Goal: Task Accomplishment & Management: Use online tool/utility

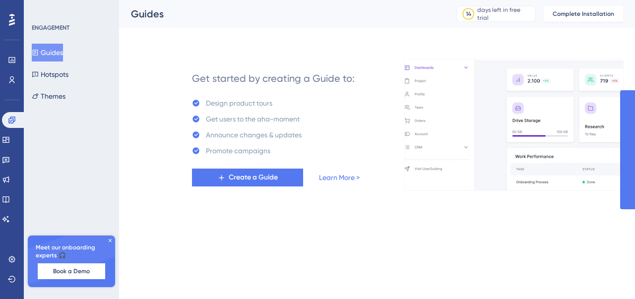
drag, startPoint x: 0, startPoint y: 0, endPoint x: 362, endPoint y: 124, distance: 382.6
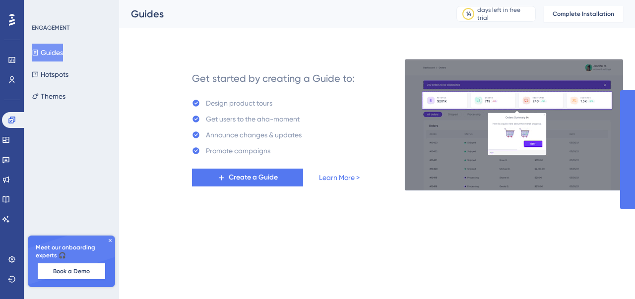
click at [362, 124] on div "Get started by creating a Guide to: Design product tours Get users to the aha-m…" at bounding box center [276, 125] width 218 height 131
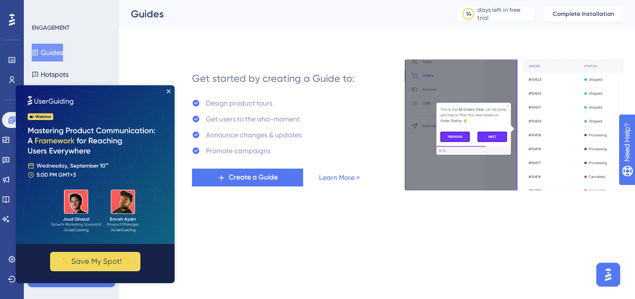
click at [165, 89] on img at bounding box center [95, 164] width 159 height 159
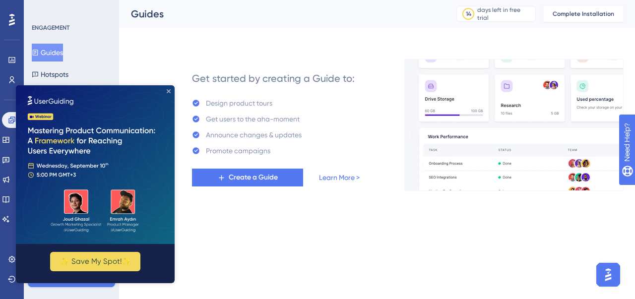
click at [169, 90] on icon "Close Preview" at bounding box center [169, 91] width 4 height 4
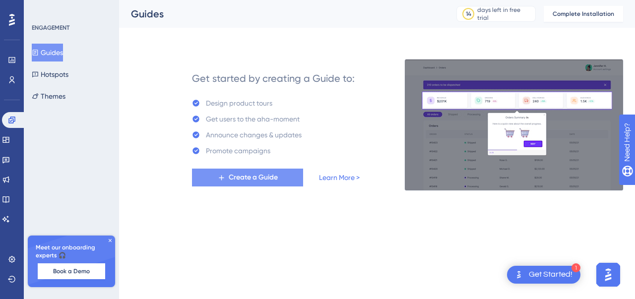
click at [286, 177] on button "Create a Guide" at bounding box center [247, 178] width 111 height 18
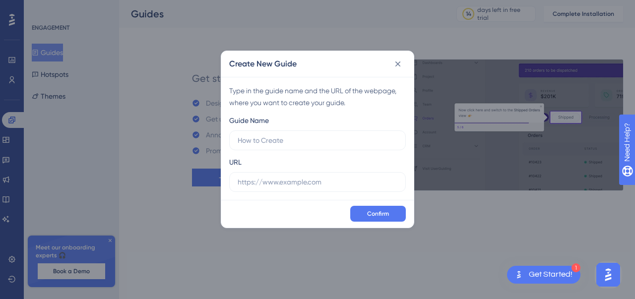
click at [176, 196] on div "Create New Guide Type in the guide name and the URL of the webpage, where you w…" at bounding box center [317, 149] width 635 height 299
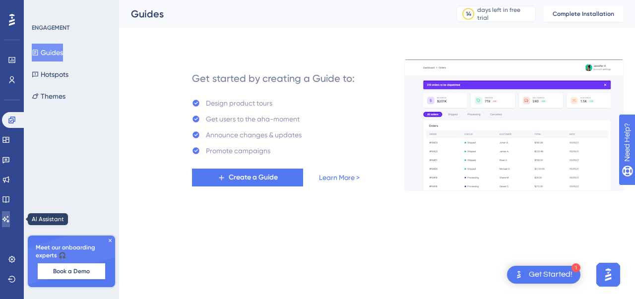
click at [7, 218] on link at bounding box center [6, 219] width 8 height 16
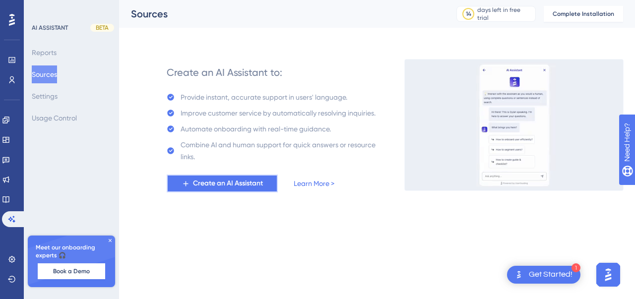
click at [254, 185] on span "Create an AI Assistant" at bounding box center [228, 184] width 70 height 12
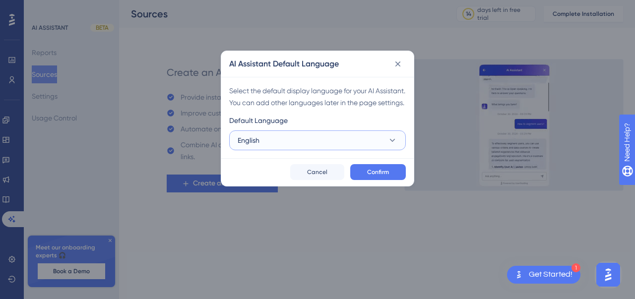
click at [258, 146] on span "English" at bounding box center [249, 140] width 22 height 12
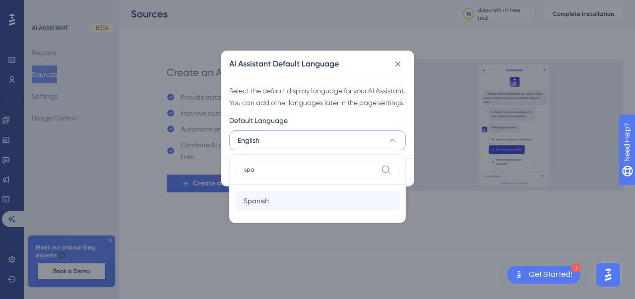
type input "spa"
click at [284, 211] on div "Spanish Spanish" at bounding box center [318, 201] width 148 height 20
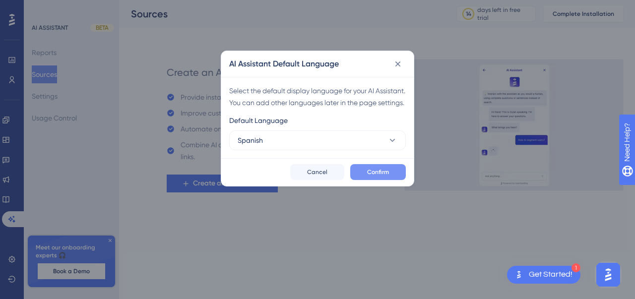
click at [381, 177] on button "Confirm" at bounding box center [378, 172] width 56 height 16
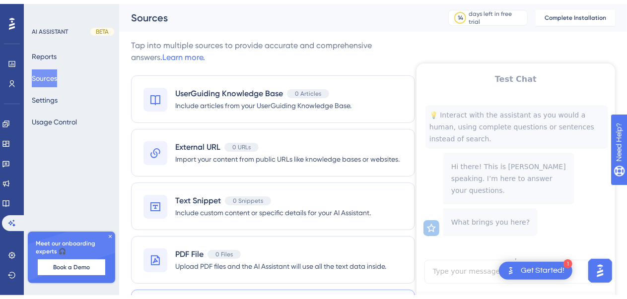
scroll to position [65, 0]
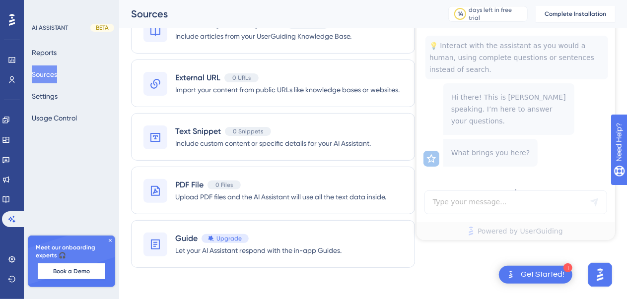
click at [445, 204] on div "Test Chat 💡 Interact with the assistant as you would a human, using complete qu…" at bounding box center [515, 117] width 198 height 246
click at [452, 189] on div "Test Chat 💡 Interact with the assistant as you would a human, using complete qu…" at bounding box center [515, 117] width 198 height 246
click at [291, 233] on div "Guide Upgrade" at bounding box center [258, 239] width 166 height 12
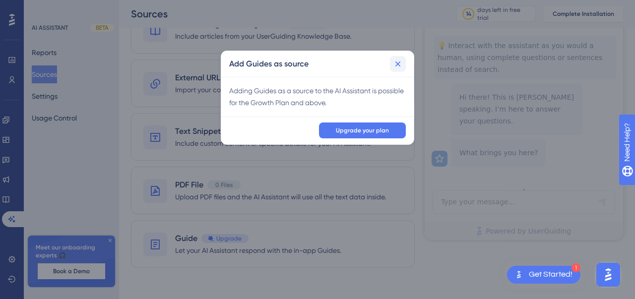
click at [400, 64] on icon at bounding box center [398, 64] width 10 height 10
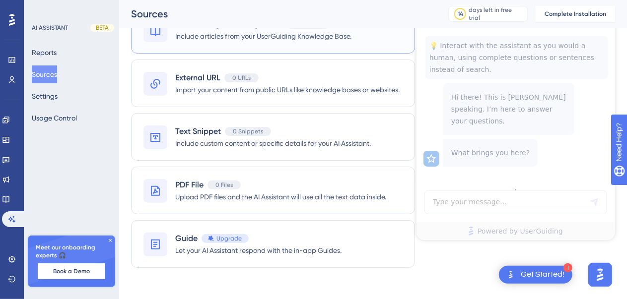
click at [360, 48] on div "UserGuiding Knowledge Base 0 Articles Include articles from your UserGuiding Kn…" at bounding box center [273, 30] width 284 height 48
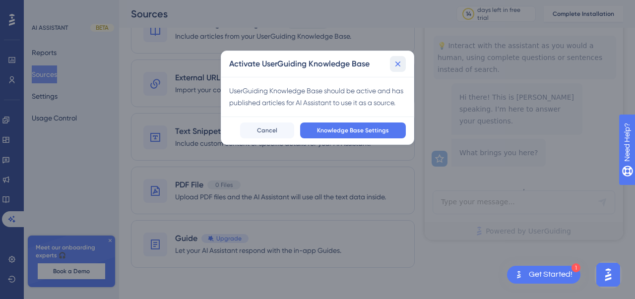
click at [397, 61] on icon at bounding box center [398, 64] width 10 height 10
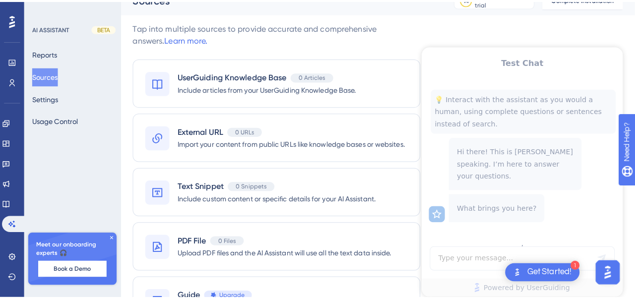
scroll to position [0, 0]
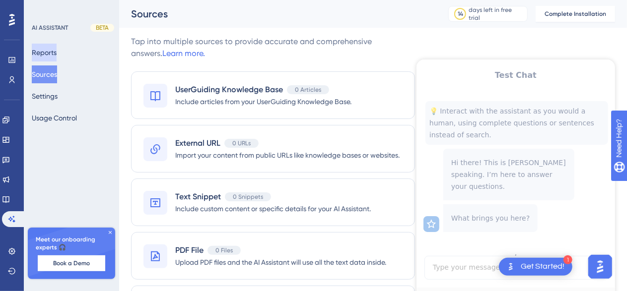
click at [56, 49] on button "Reports" at bounding box center [44, 53] width 25 height 18
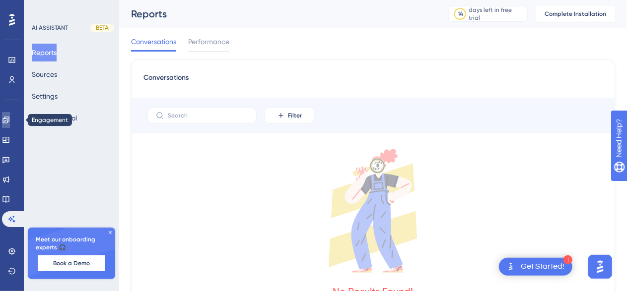
click at [10, 125] on link at bounding box center [6, 120] width 8 height 16
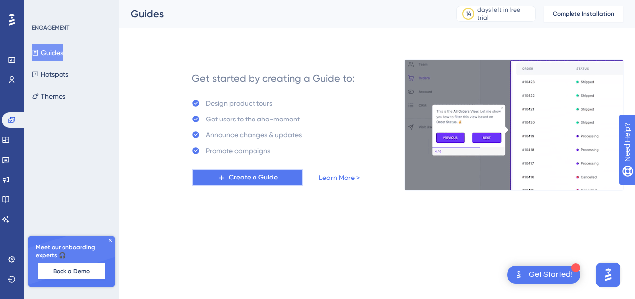
click at [249, 184] on button "Create a Guide" at bounding box center [247, 178] width 111 height 18
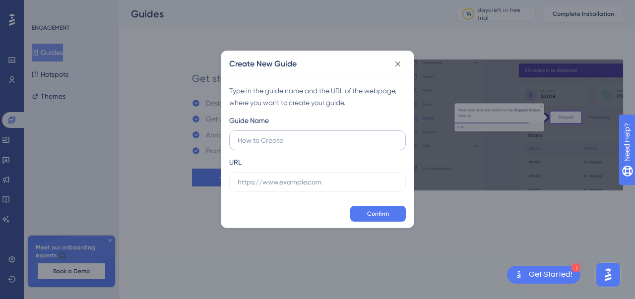
click at [319, 136] on input "text" at bounding box center [318, 140] width 160 height 11
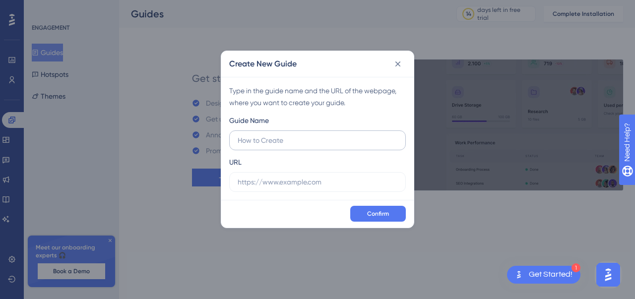
type input "o"
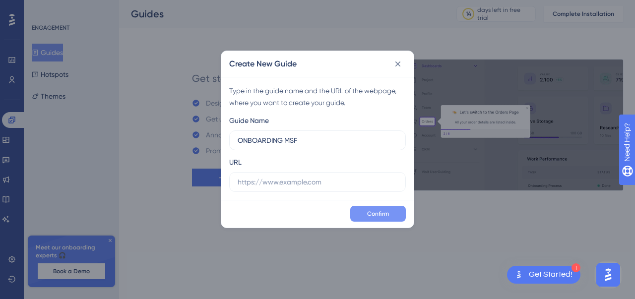
type input "ONBOARDING MSF"
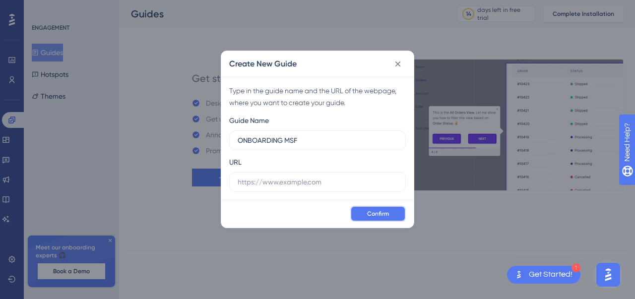
click at [374, 213] on span "Confirm" at bounding box center [378, 214] width 22 height 8
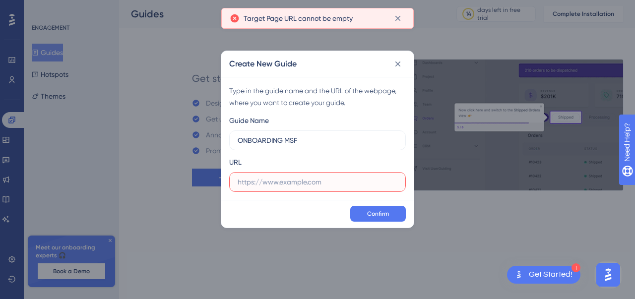
click at [300, 182] on input "text" at bounding box center [318, 182] width 160 height 11
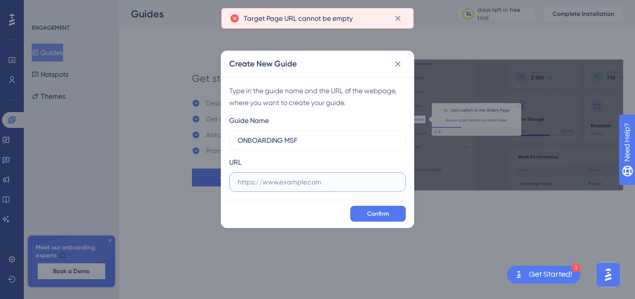
click at [341, 183] on input "text" at bounding box center [318, 182] width 160 height 11
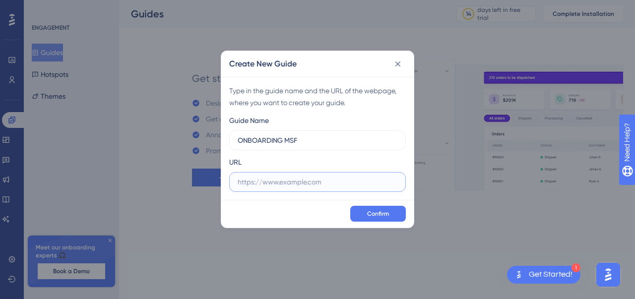
type input "P"
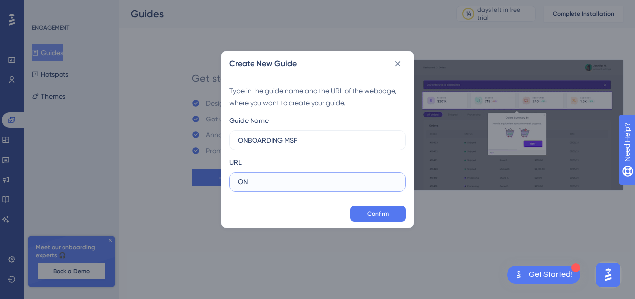
type input "O"
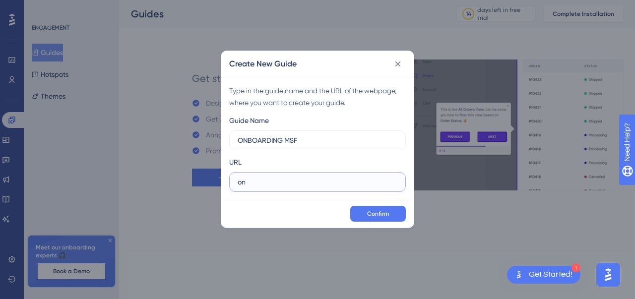
type input "o"
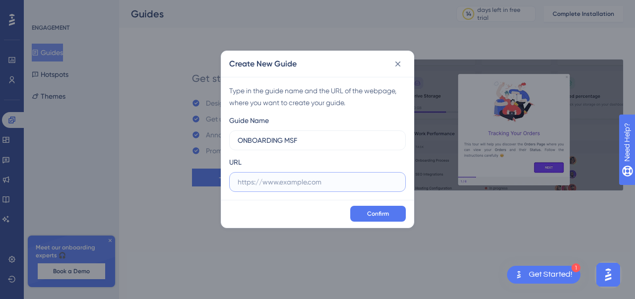
paste input "[URL][DOMAIN_NAME]"
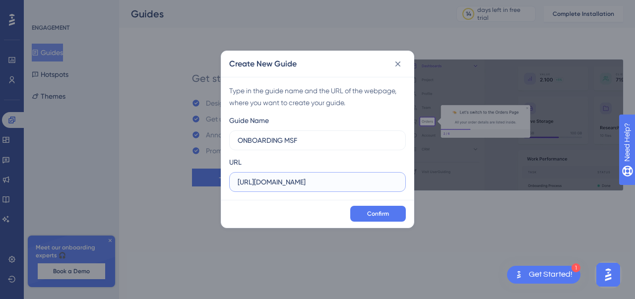
scroll to position [0, 1323]
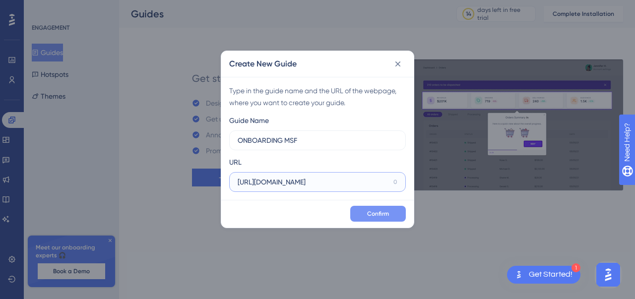
type input "[URL][DOMAIN_NAME]"
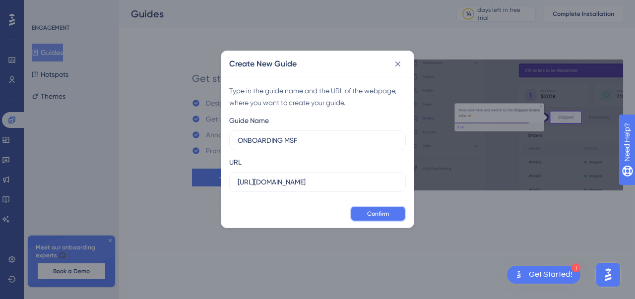
click at [386, 214] on span "Confirm" at bounding box center [378, 214] width 22 height 8
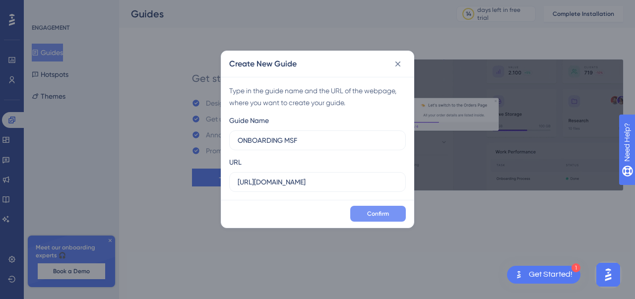
scroll to position [0, 0]
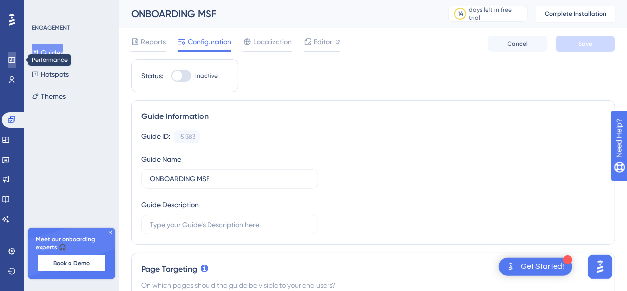
click at [13, 62] on icon at bounding box center [11, 60] width 6 height 6
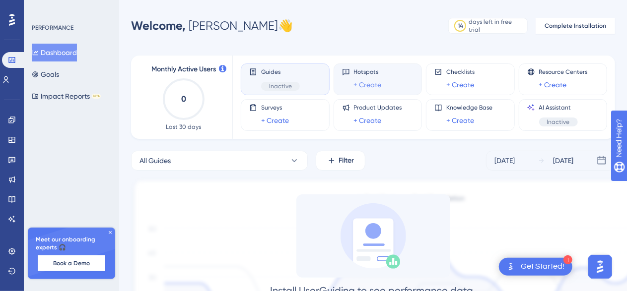
click at [366, 85] on link "+ Create" at bounding box center [368, 85] width 28 height 12
